Goal: Task Accomplishment & Management: Use online tool/utility

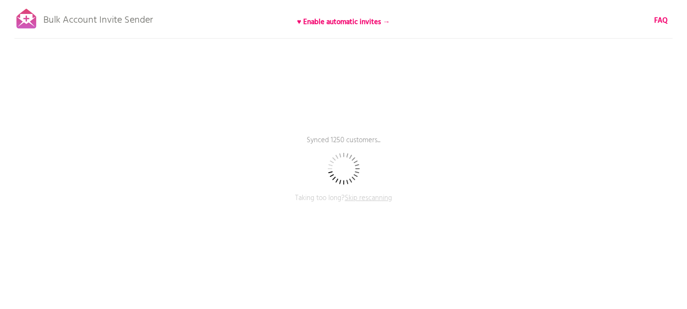
drag, startPoint x: 362, startPoint y: 21, endPoint x: 292, endPoint y: 57, distance: 78.5
click at [292, 57] on div "Bulk Account Invite Sender ♥ Enable automatic invites → FAQ Synced 1250 custome…" at bounding box center [343, 168] width 687 height 337
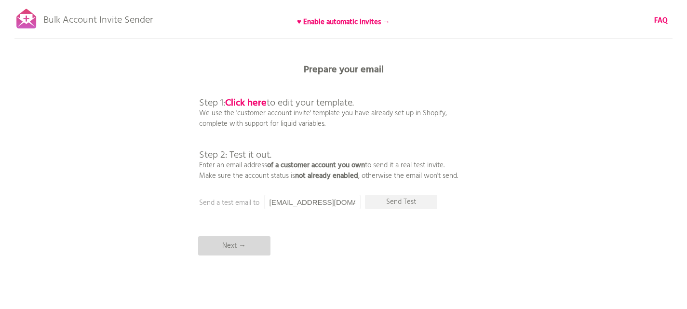
click at [242, 250] on p "Next →" at bounding box center [234, 245] width 72 height 19
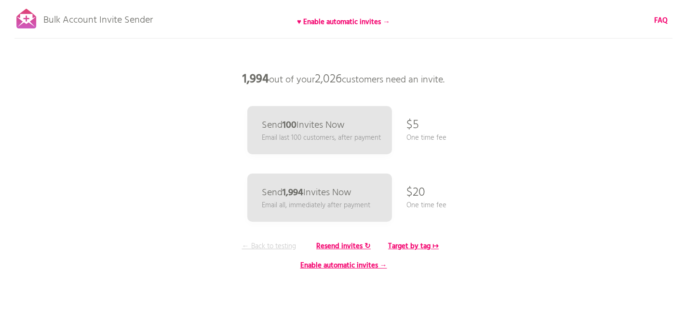
click at [259, 249] on p "← Back to testing" at bounding box center [269, 246] width 72 height 11
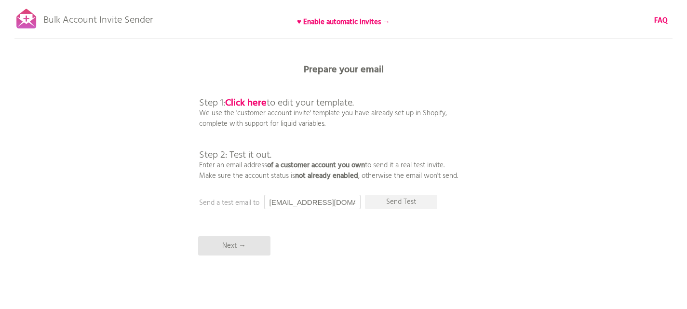
click at [282, 202] on input "[EMAIL_ADDRESS][DOMAIN_NAME]" at bounding box center [312, 202] width 96 height 14
click at [345, 205] on input "[EMAIL_ADDRESS][DOMAIN_NAME]" at bounding box center [312, 202] width 96 height 14
type input "[EMAIL_ADDRESS][DOMAIN_NAME]"
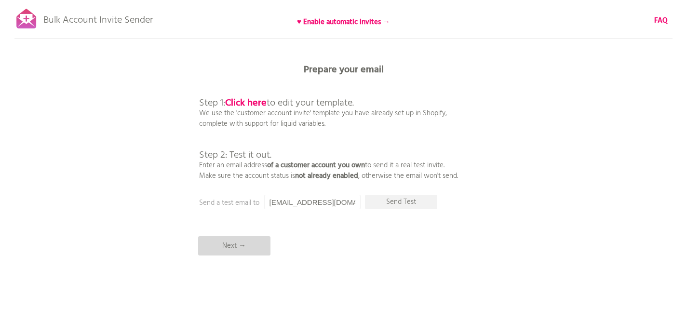
click at [246, 243] on p "Next →" at bounding box center [234, 245] width 72 height 19
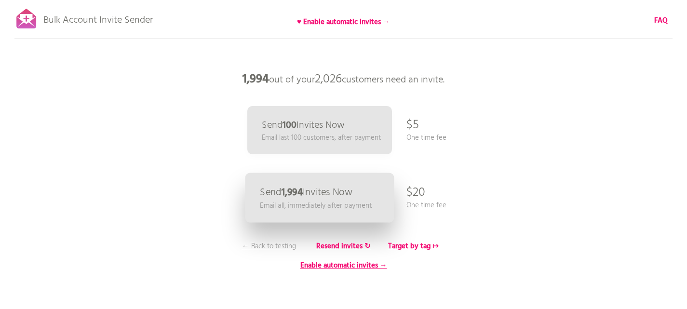
click at [352, 190] on p "Send 1,994 Invites Now" at bounding box center [306, 193] width 93 height 10
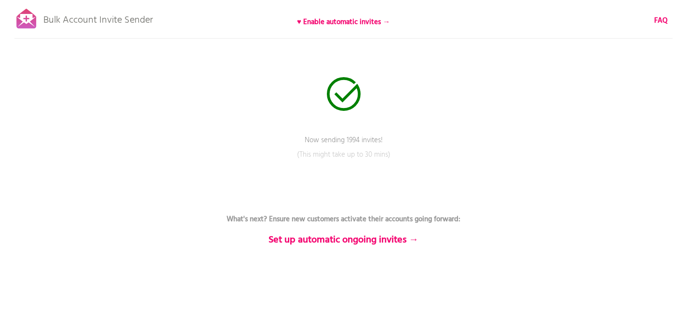
click at [566, 173] on div "Bulk Account Invite Sender ♥ Enable automatic invites → FAQ Now sending 1994 in…" at bounding box center [343, 168] width 687 height 337
